Goal: Task Accomplishment & Management: Understand process/instructions

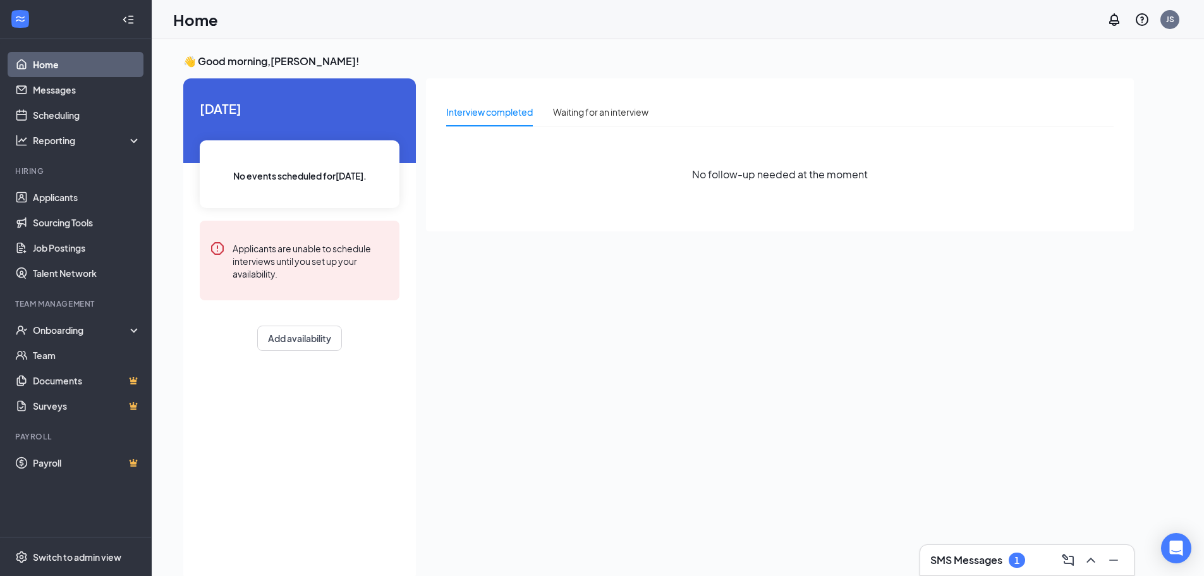
click at [1008, 554] on div "SMS Messages 1" at bounding box center [977, 559] width 95 height 15
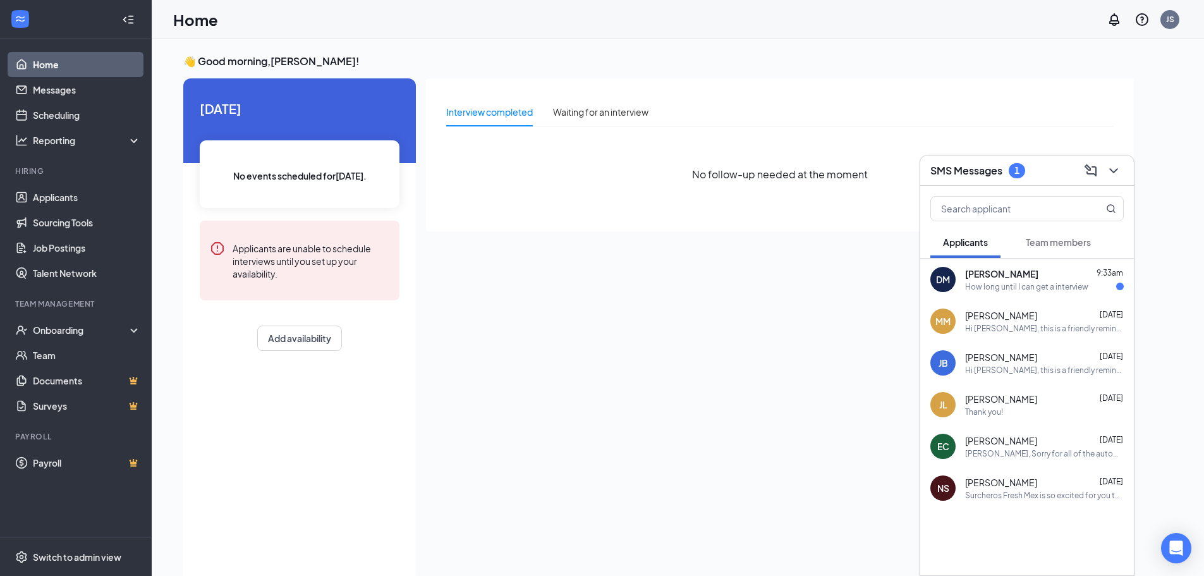
click at [988, 286] on div "How long until I can get a interview" at bounding box center [1026, 286] width 123 height 11
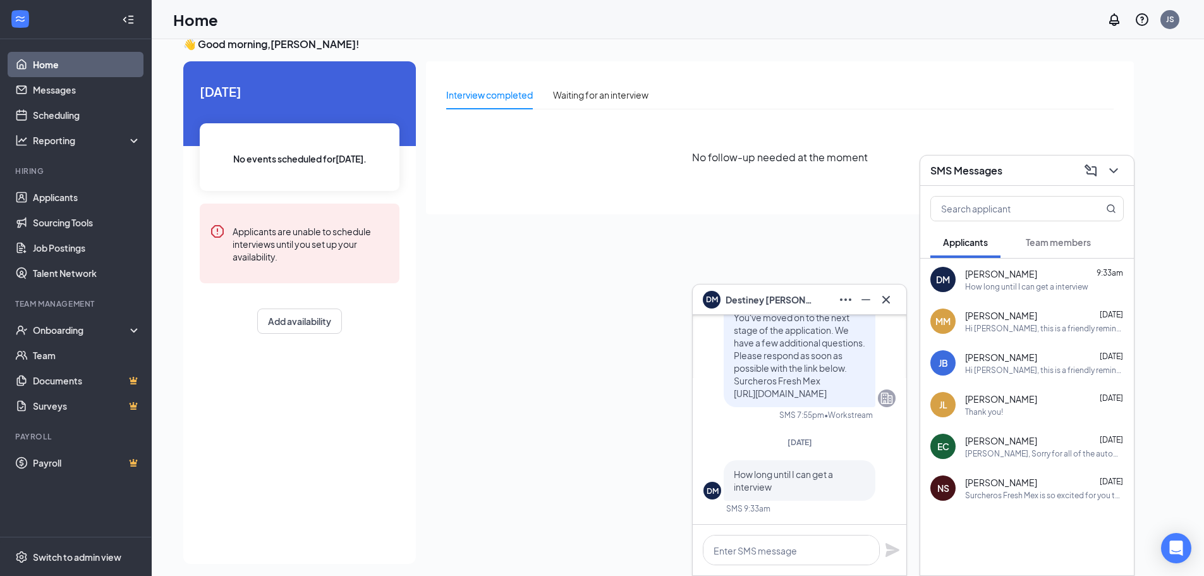
scroll to position [27, 0]
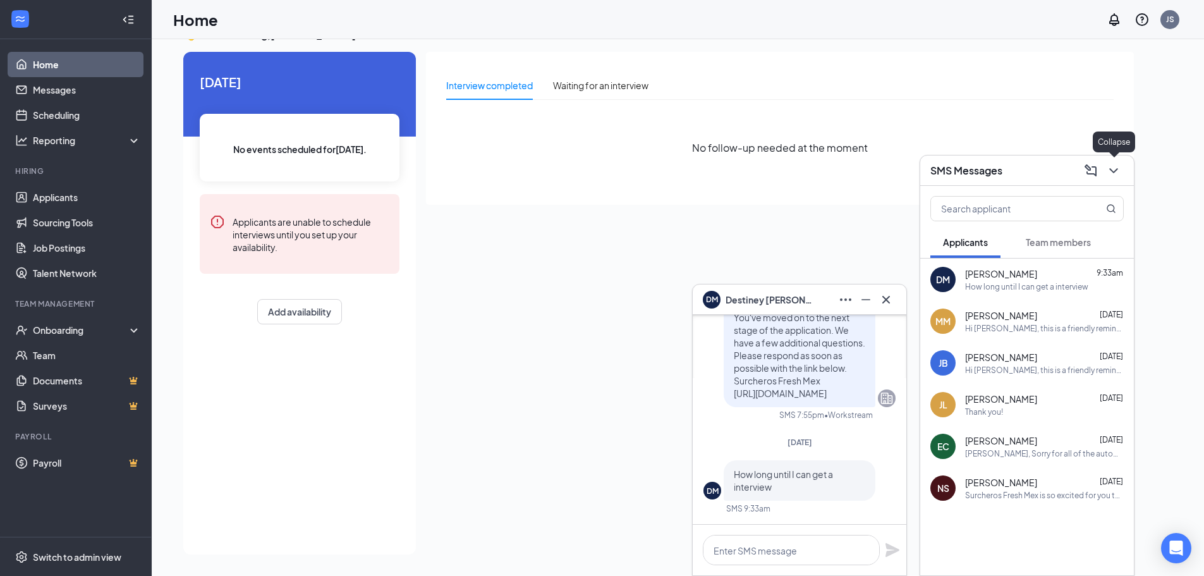
click at [1121, 174] on button at bounding box center [1113, 171] width 20 height 20
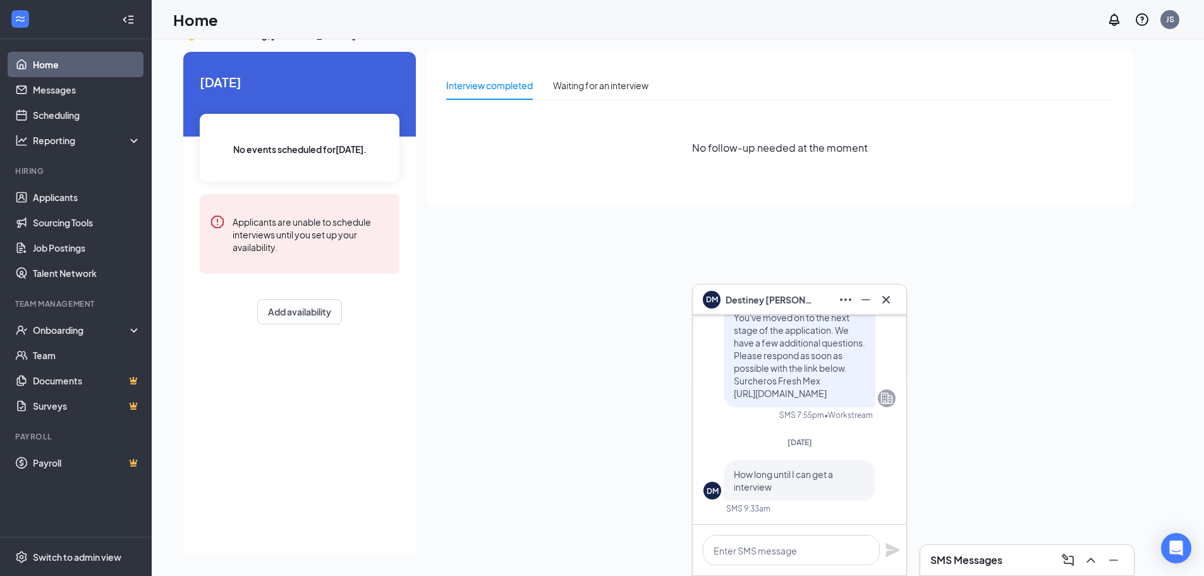
click at [882, 299] on icon "Cross" at bounding box center [885, 299] width 15 height 15
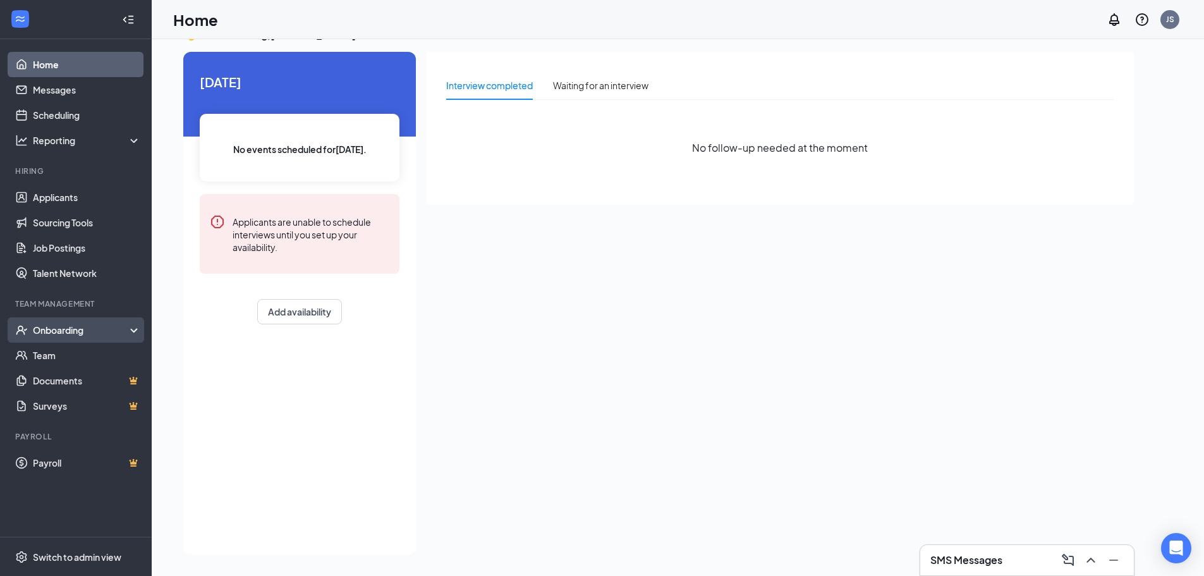
click at [66, 329] on div "Onboarding" at bounding box center [81, 330] width 97 height 13
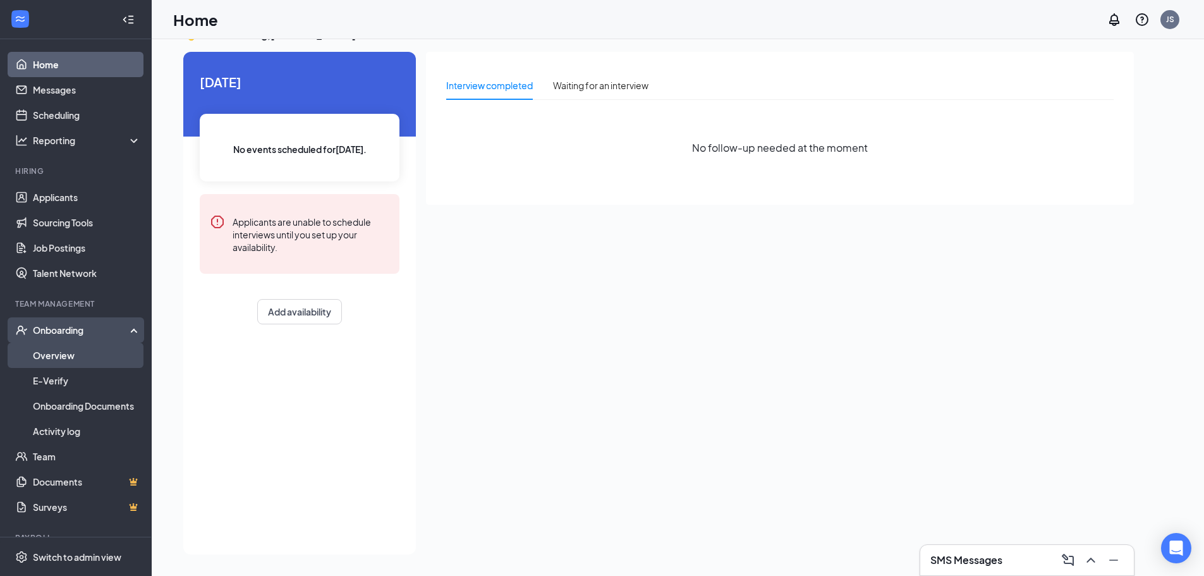
click at [80, 363] on link "Overview" at bounding box center [87, 354] width 108 height 25
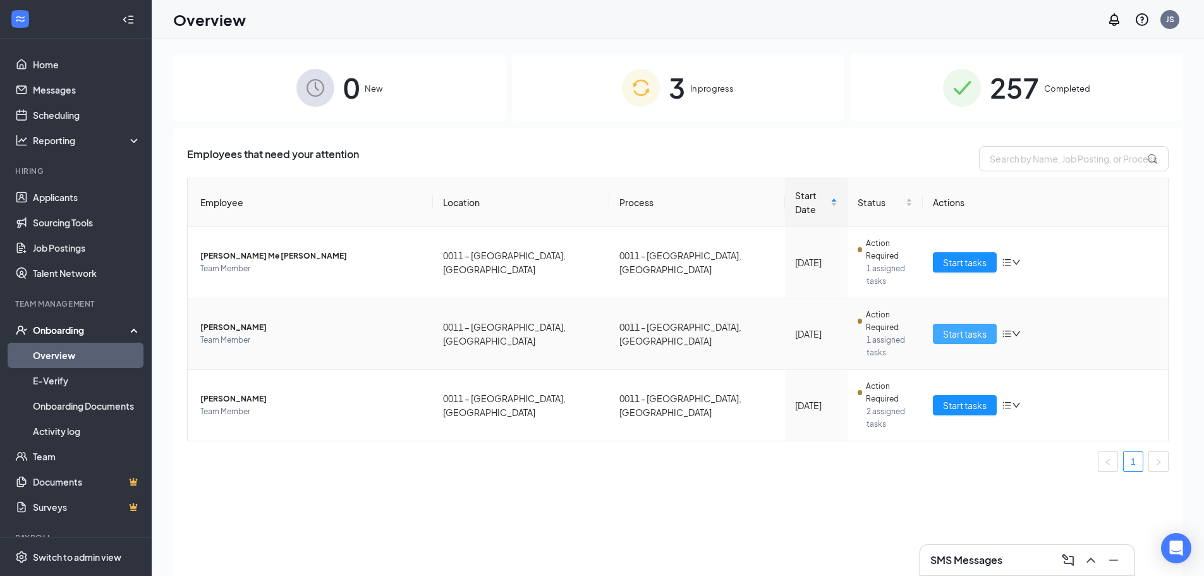
click at [947, 327] on span "Start tasks" at bounding box center [965, 334] width 44 height 14
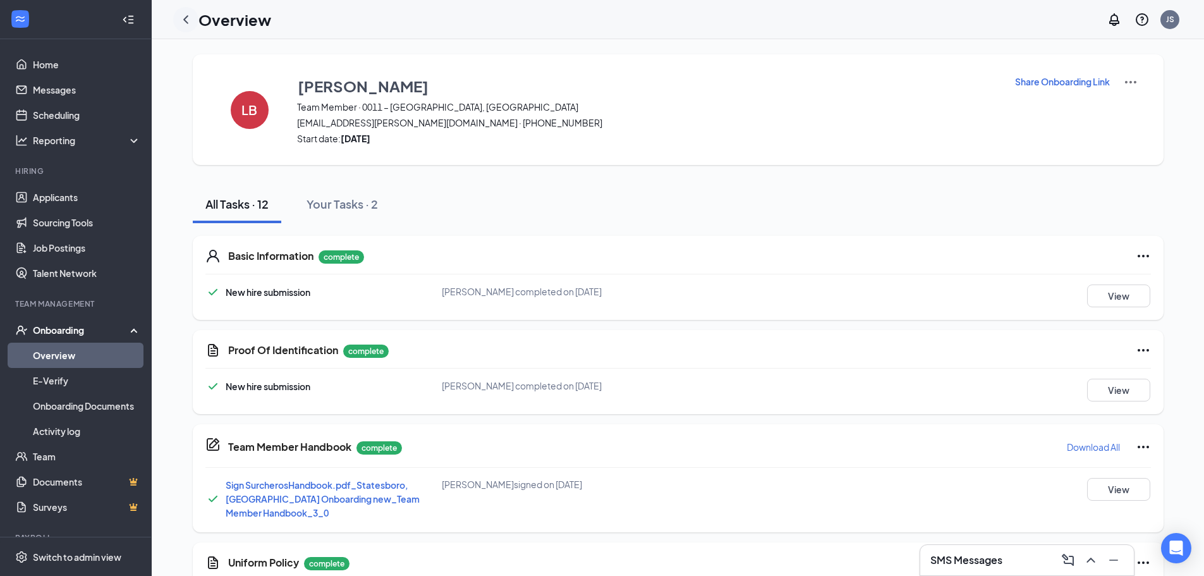
click at [196, 16] on div at bounding box center [185, 19] width 25 height 25
click at [173, 19] on div "Overview JS" at bounding box center [678, 19] width 1052 height 39
click at [187, 19] on icon "ChevronLeft" at bounding box center [185, 19] width 15 height 15
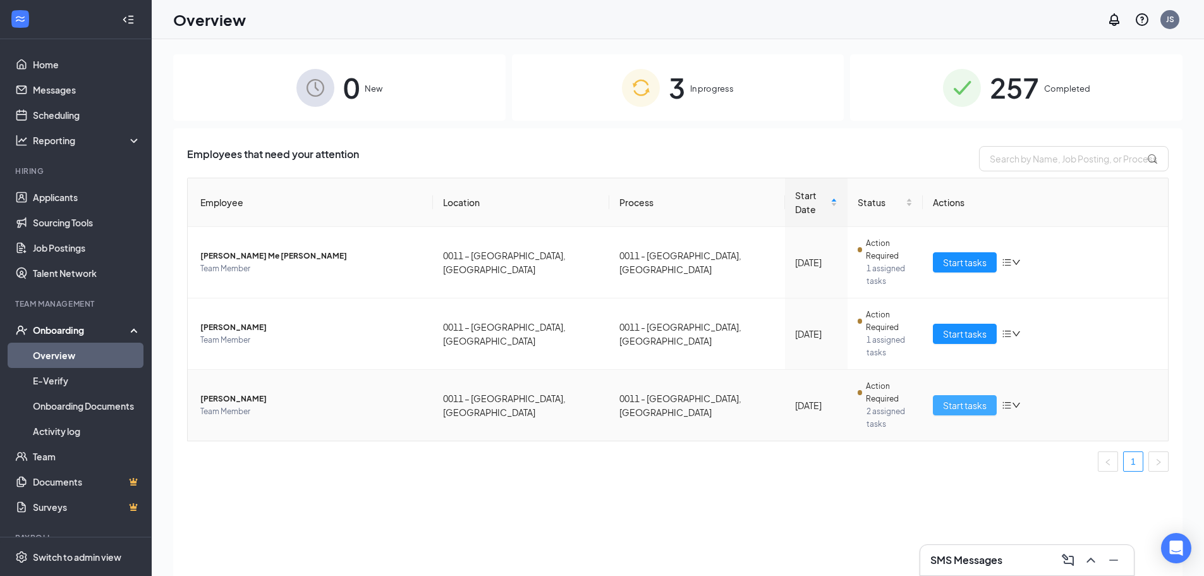
click at [967, 398] on span "Start tasks" at bounding box center [965, 405] width 44 height 14
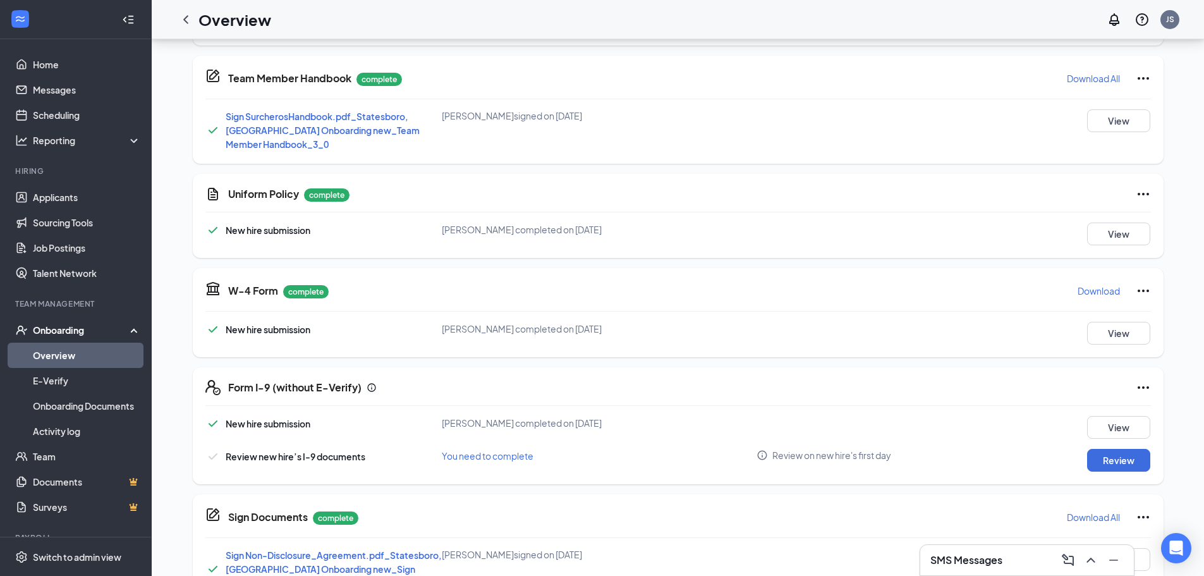
scroll to position [379, 0]
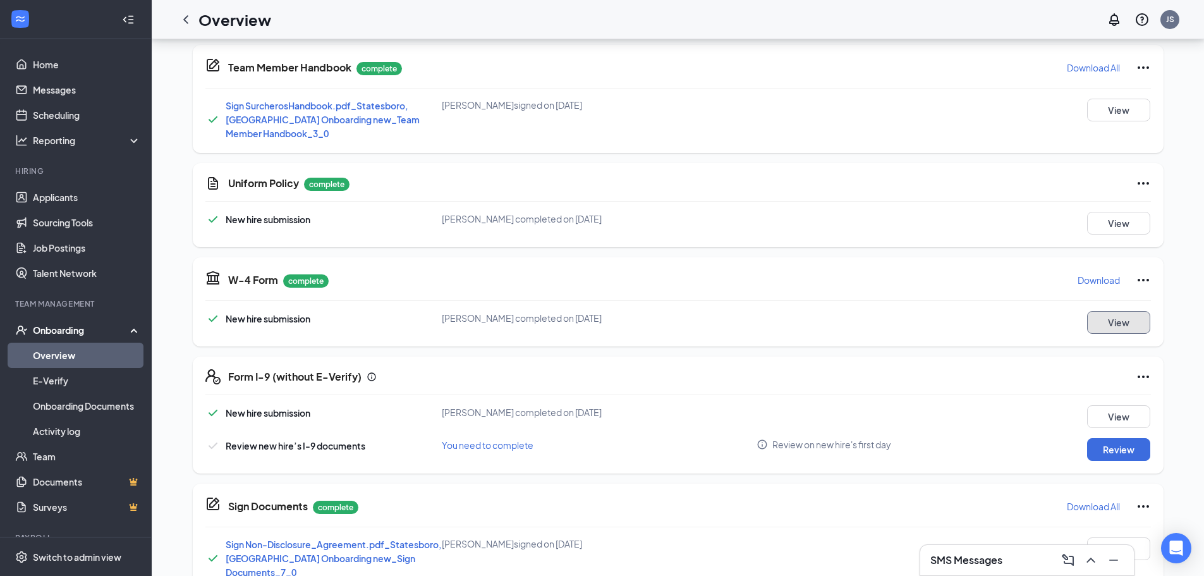
click at [1136, 315] on button "View" at bounding box center [1118, 322] width 63 height 23
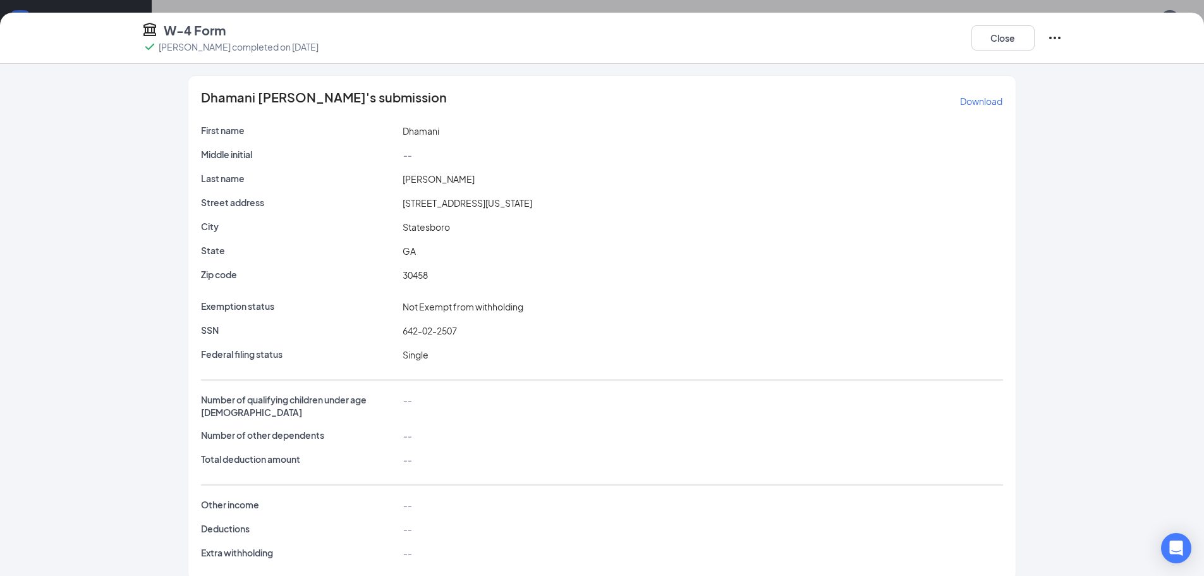
scroll to position [0, 0]
click at [996, 39] on button "Close" at bounding box center [1002, 37] width 63 height 25
